Goal: Information Seeking & Learning: Learn about a topic

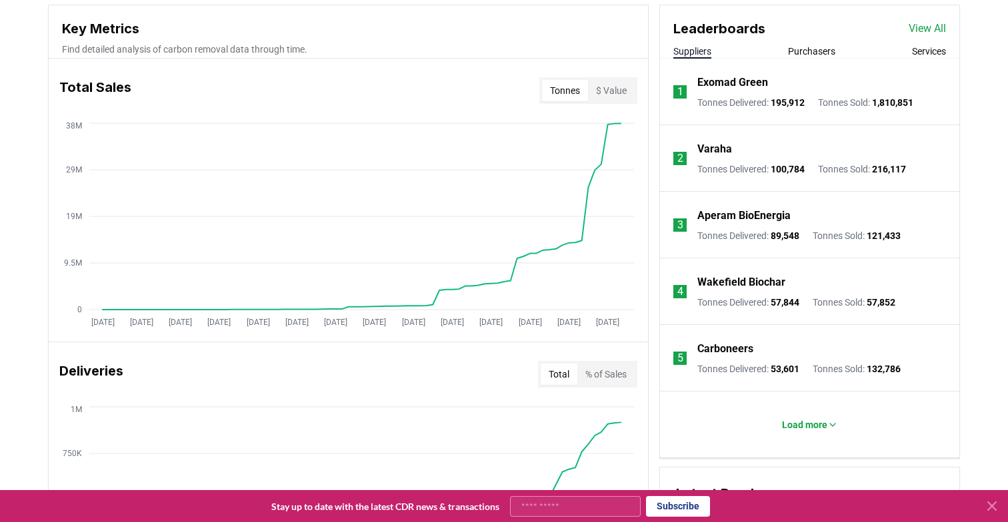
scroll to position [491, 0]
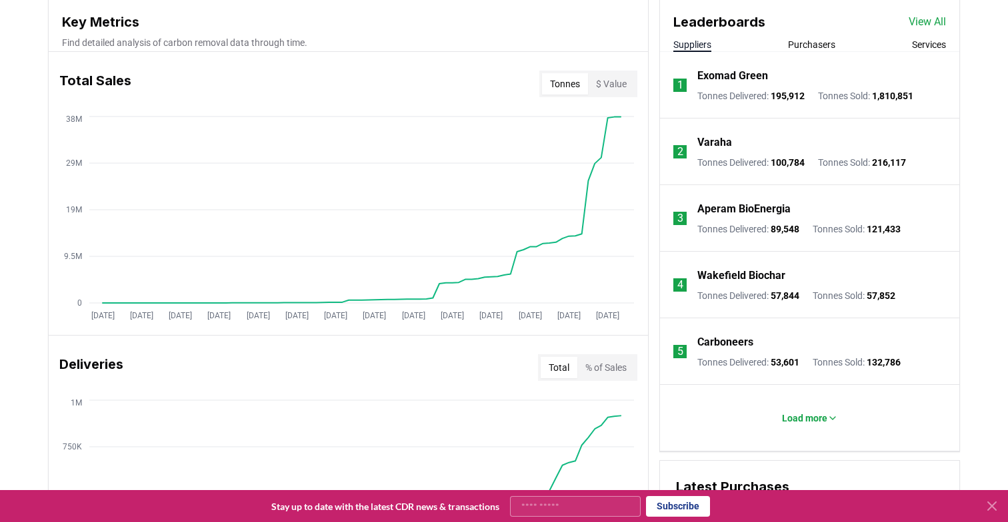
drag, startPoint x: 882, startPoint y: 92, endPoint x: 931, endPoint y: 92, distance: 48.6
click at [931, 92] on li "1 Exomad Green Tonnes Delivered : 195,912 Tonnes Sold : 1,810,851" at bounding box center [809, 85] width 299 height 67
drag, startPoint x: 929, startPoint y: 95, endPoint x: 878, endPoint y: 94, distance: 51.3
click at [878, 94] on li "1 Exomad Green Tonnes Delivered : 195,912 Tonnes Sold : 1,810,851" at bounding box center [809, 85] width 299 height 67
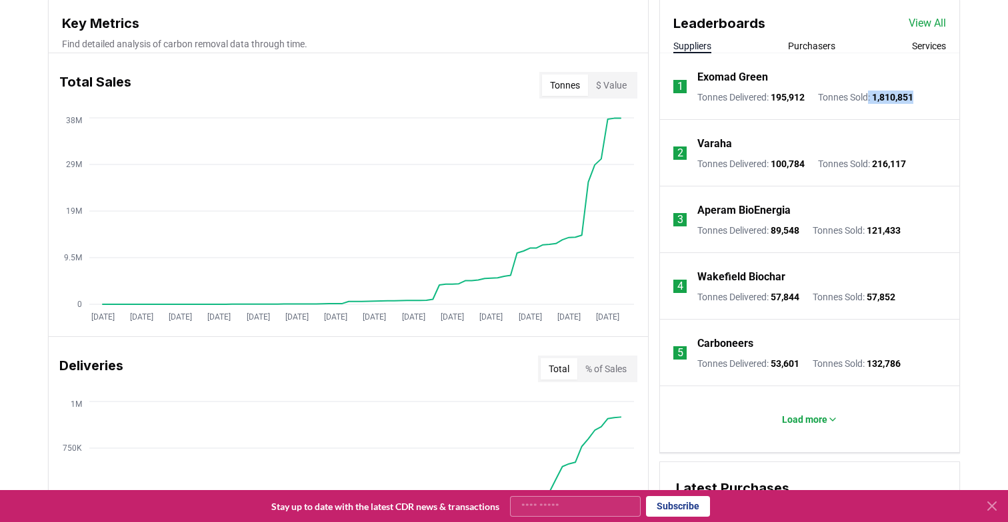
scroll to position [468, 0]
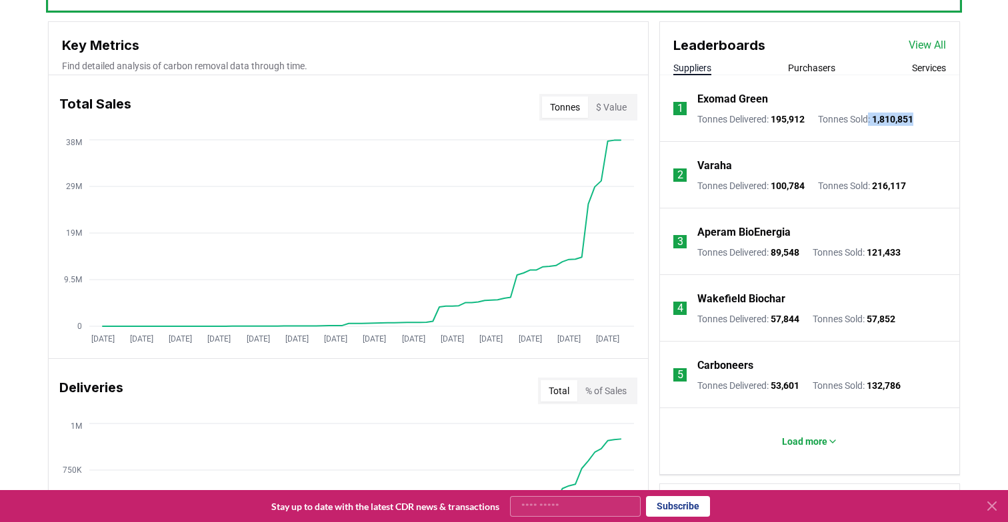
click at [808, 70] on button "Purchasers" at bounding box center [811, 67] width 47 height 13
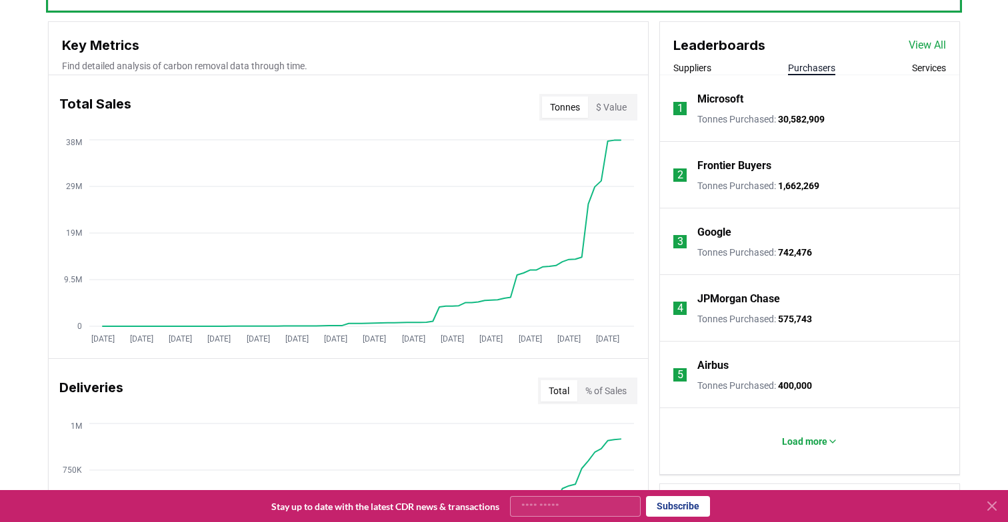
click at [703, 64] on button "Suppliers" at bounding box center [692, 67] width 38 height 13
click at [808, 68] on button "Purchasers" at bounding box center [811, 67] width 47 height 13
click at [916, 65] on button "Services" at bounding box center [929, 67] width 34 height 13
click at [802, 59] on div "Leaderboards View All Suppliers Purchasers Services" at bounding box center [809, 48] width 299 height 53
click at [802, 63] on button "Purchasers" at bounding box center [811, 67] width 47 height 13
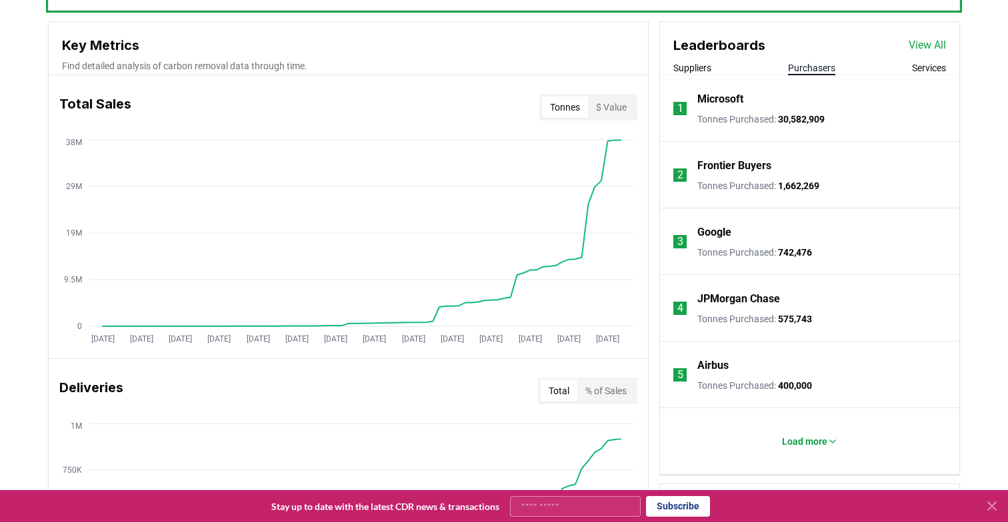
click at [925, 69] on button "Services" at bounding box center [929, 67] width 34 height 13
click at [808, 432] on button "Load more" at bounding box center [809, 441] width 77 height 27
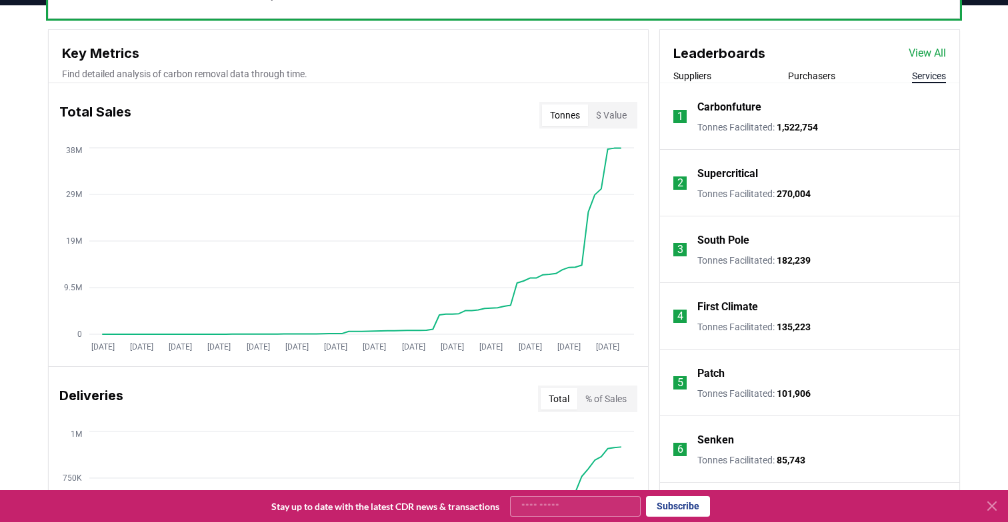
scroll to position [281, 0]
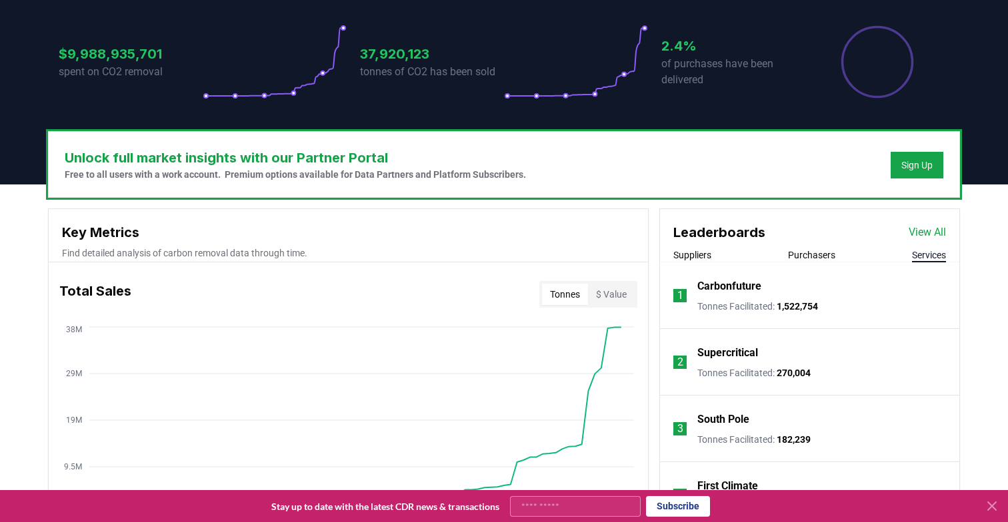
click at [693, 287] on li "1 Carbonfuture Tonnes Facilitated : 1,522,754" at bounding box center [809, 296] width 299 height 67
click at [722, 289] on p "Carbonfuture" at bounding box center [729, 287] width 64 height 16
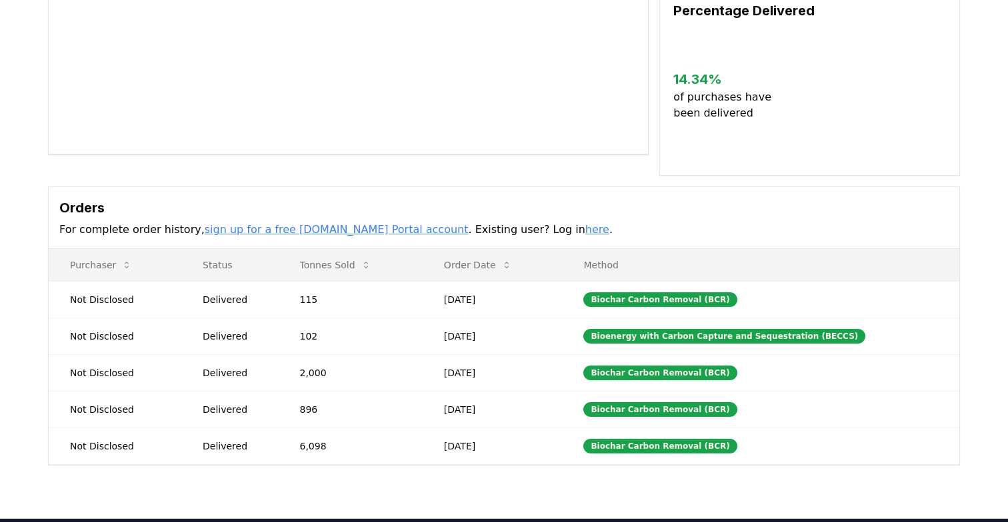
scroll to position [405, 0]
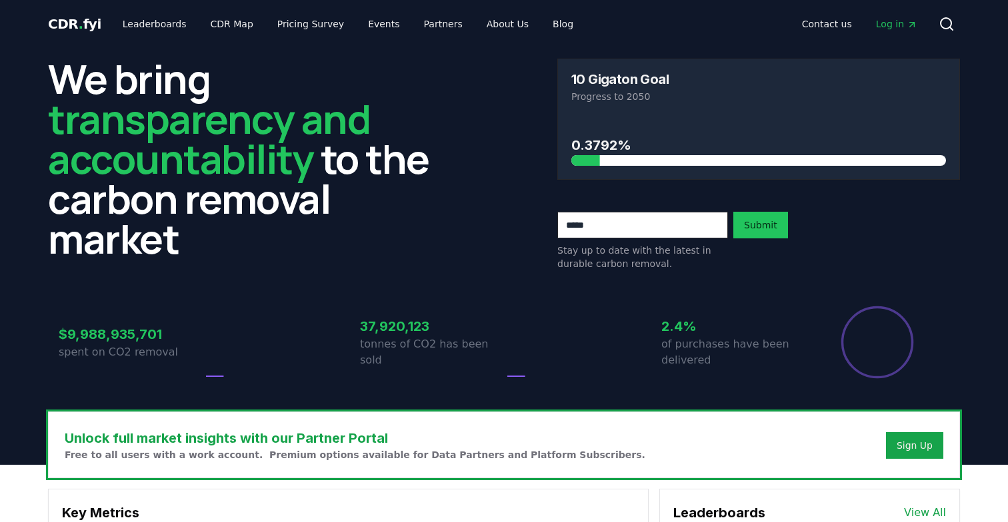
scroll to position [281, 0]
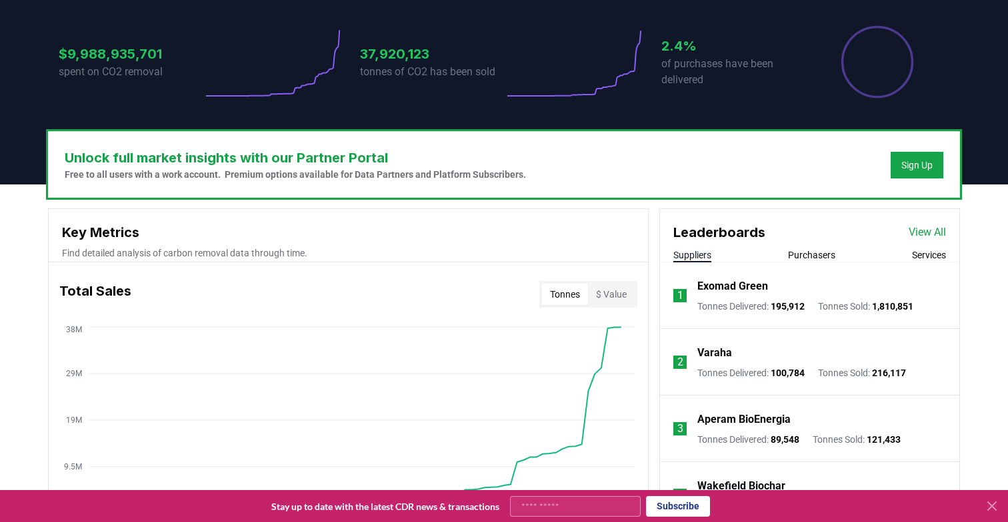
click at [744, 284] on p "Exomad Green" at bounding box center [732, 287] width 71 height 16
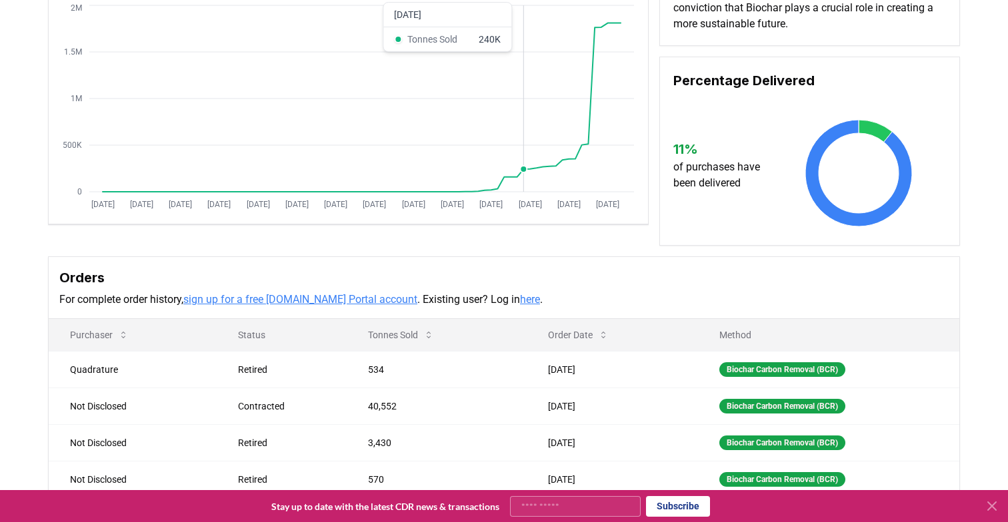
scroll to position [269, 0]
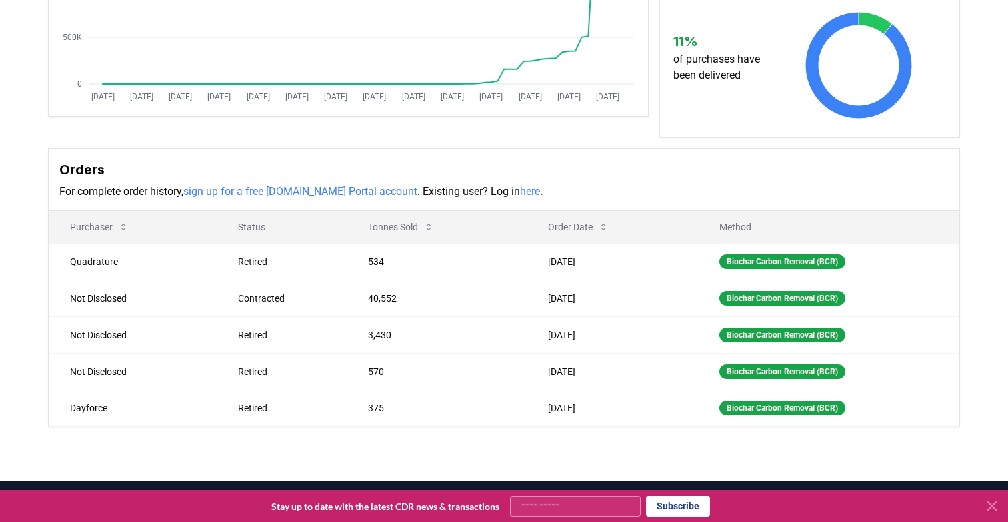
click at [582, 503] on input "Your email" at bounding box center [575, 506] width 131 height 21
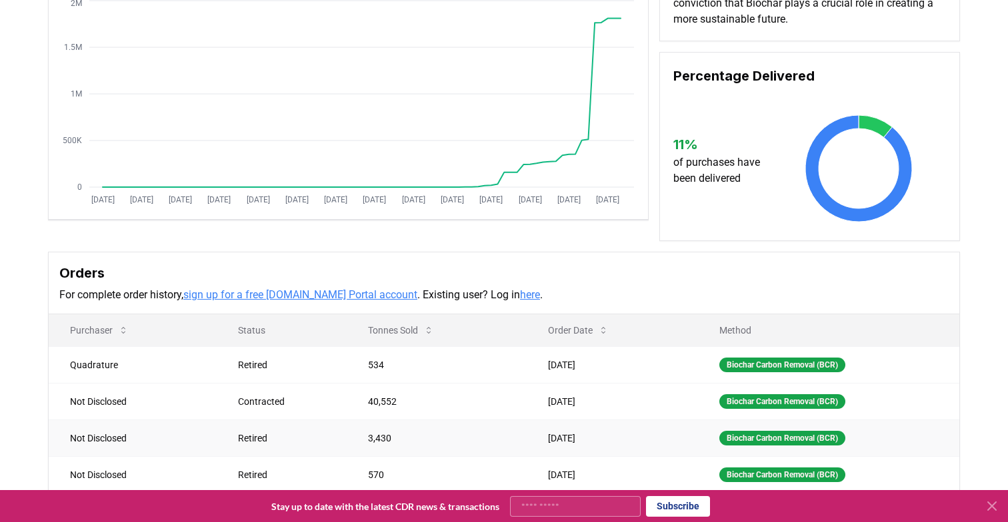
scroll to position [140, 0]
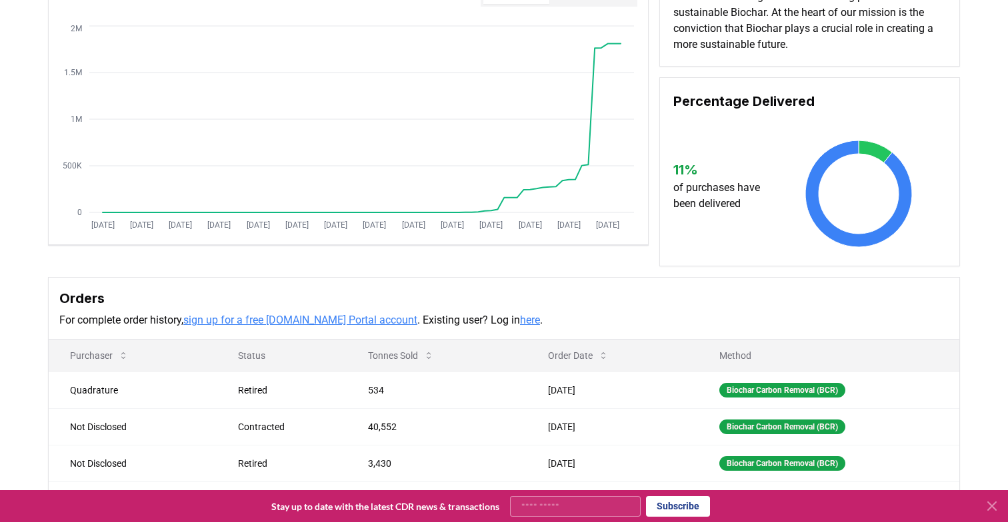
click at [331, 326] on link "sign up for a free CDR.fyi Portal account" at bounding box center [300, 320] width 234 height 13
